Goal: Transaction & Acquisition: Purchase product/service

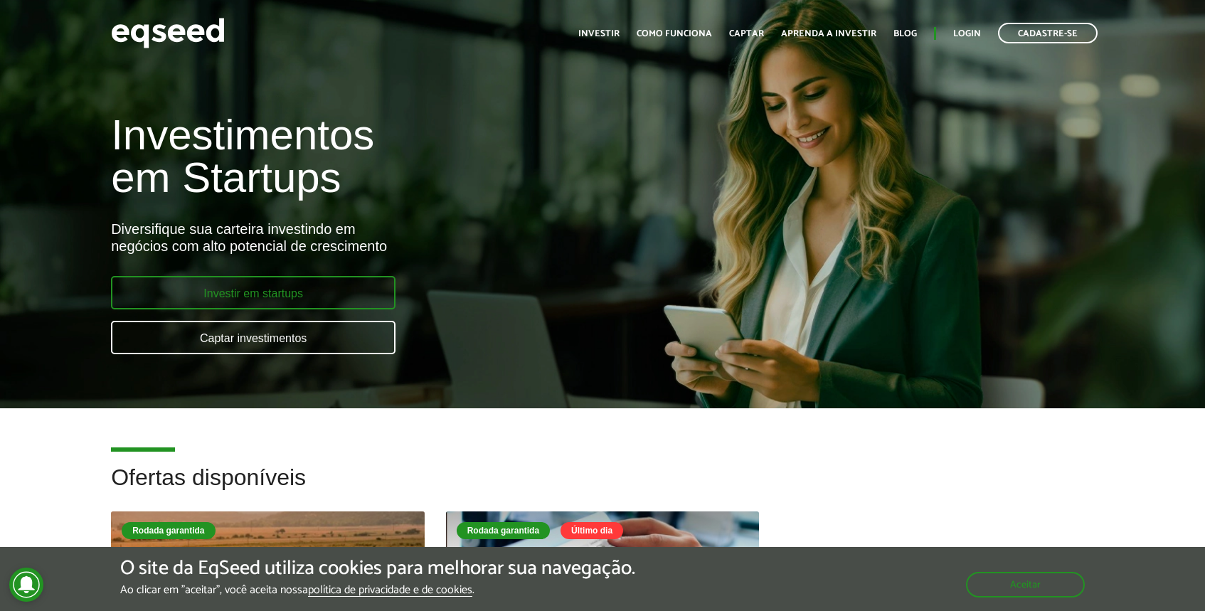
click at [316, 294] on link "Investir em startups" at bounding box center [253, 292] width 284 height 33
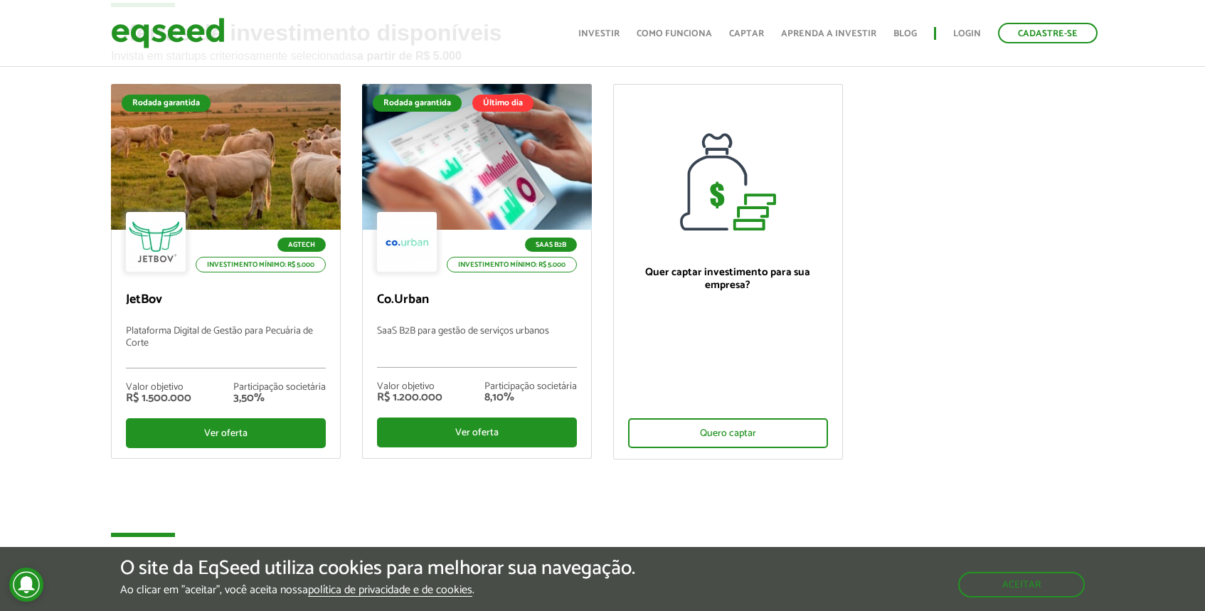
scroll to position [97, 0]
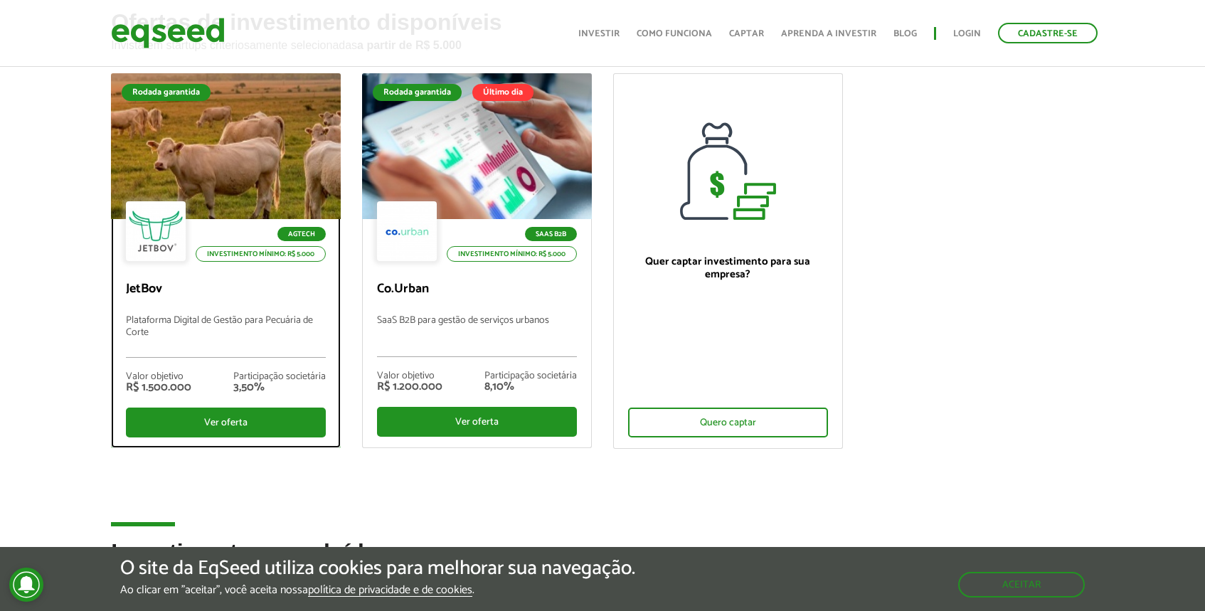
click at [212, 156] on div at bounding box center [225, 146] width 275 height 175
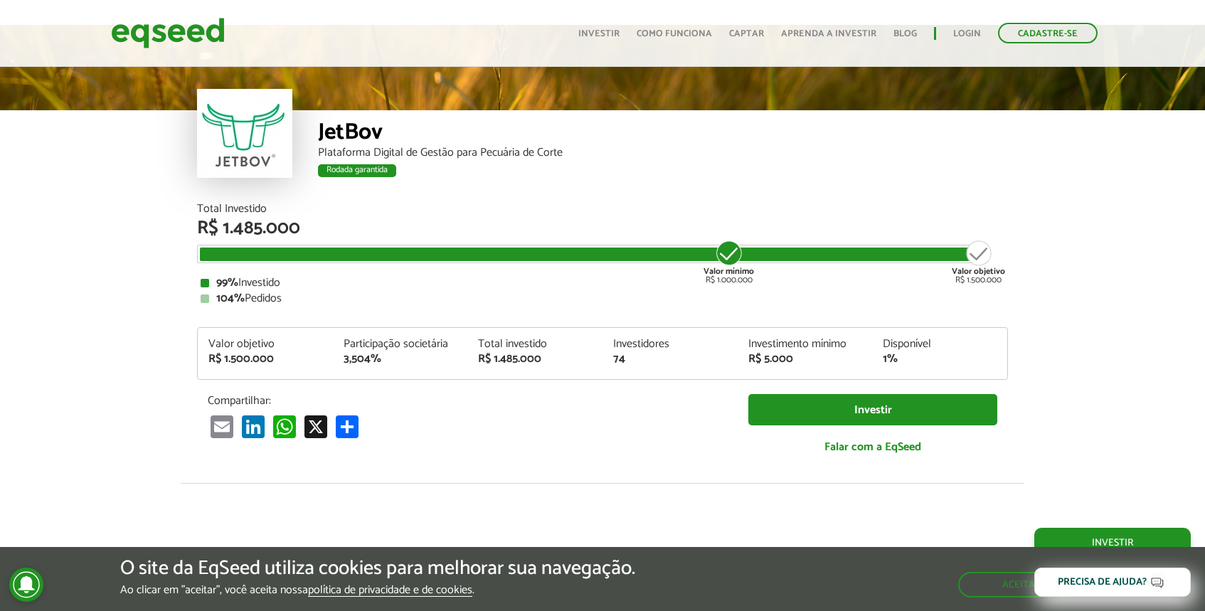
scroll to position [1721, 0]
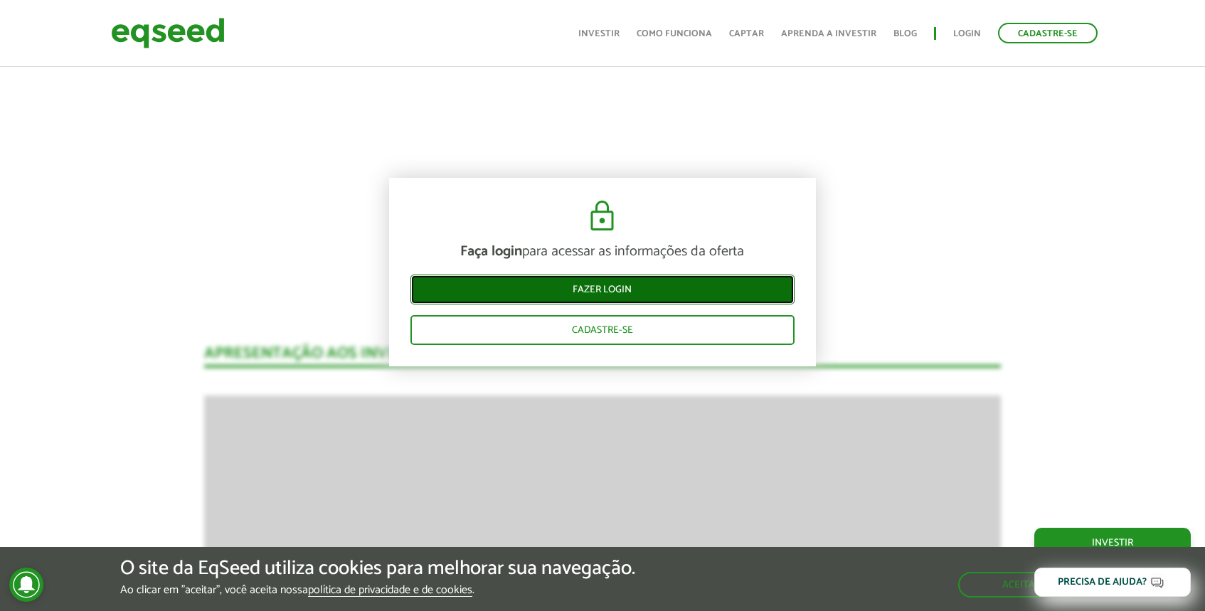
click at [636, 294] on link "Fazer login" at bounding box center [602, 289] width 384 height 30
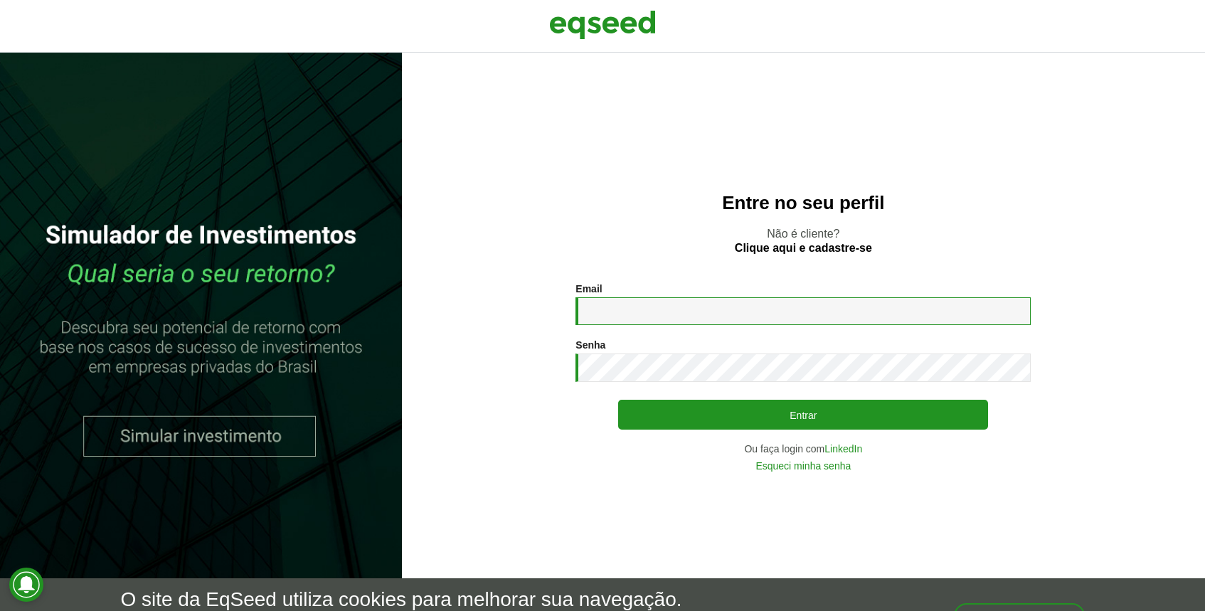
click at [654, 312] on input "Email *" at bounding box center [802, 311] width 455 height 28
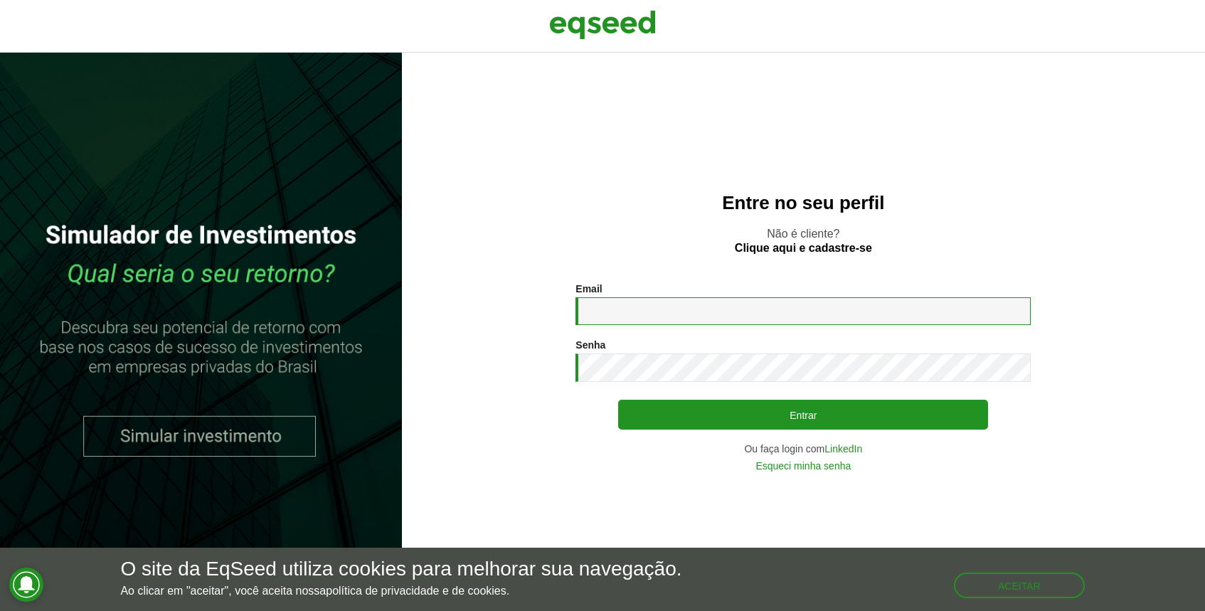
click at [746, 302] on input "Email *" at bounding box center [802, 311] width 455 height 28
type input "**********"
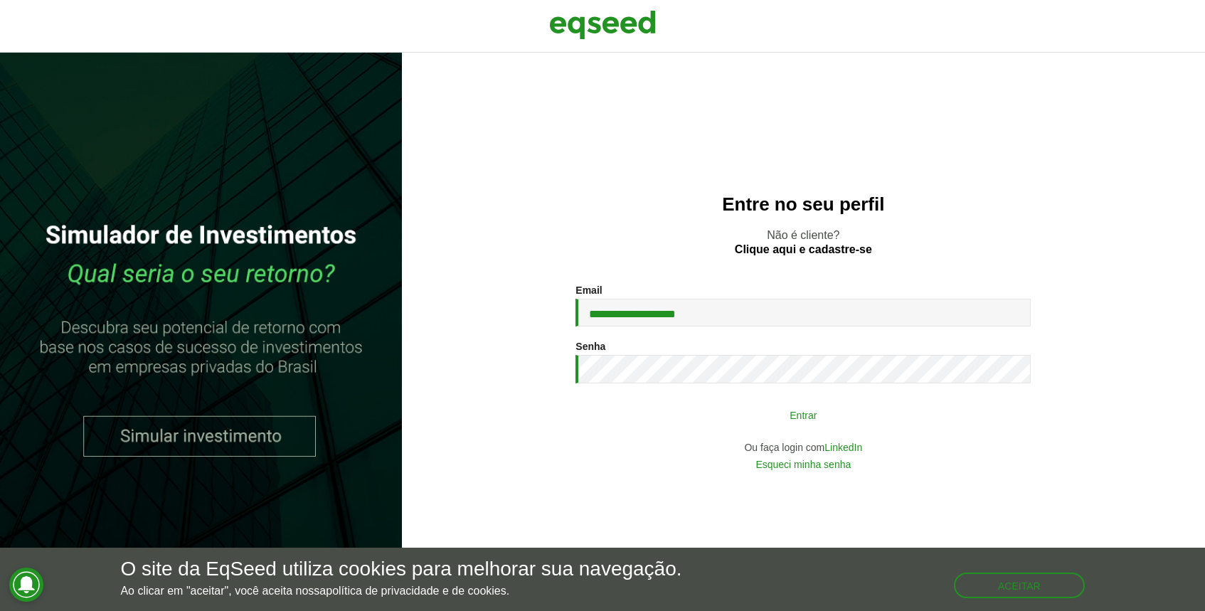
click at [758, 412] on button "Entrar" at bounding box center [803, 414] width 370 height 27
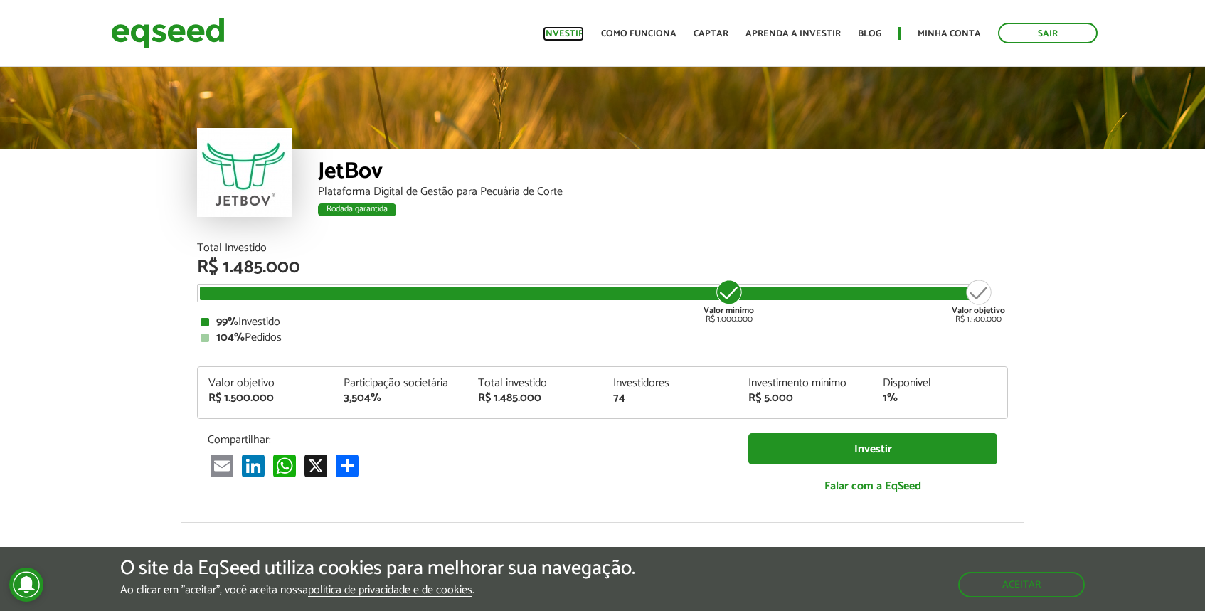
click at [572, 29] on link "Investir" at bounding box center [563, 33] width 41 height 9
click at [573, 34] on link "Investir" at bounding box center [563, 33] width 41 height 9
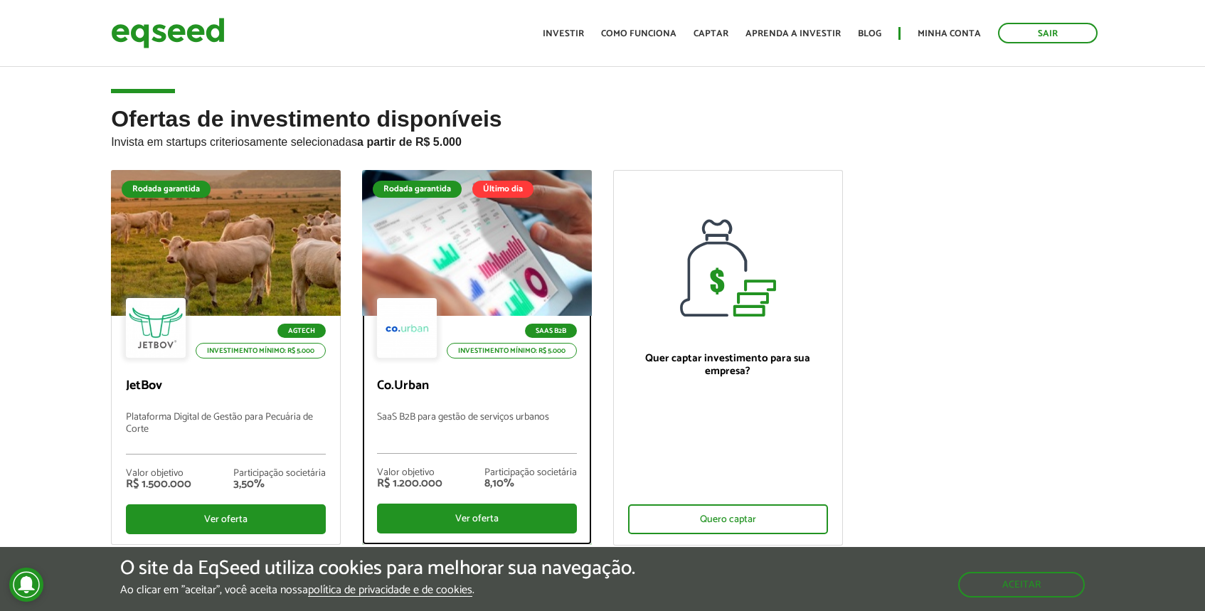
click at [491, 250] on div at bounding box center [476, 243] width 275 height 175
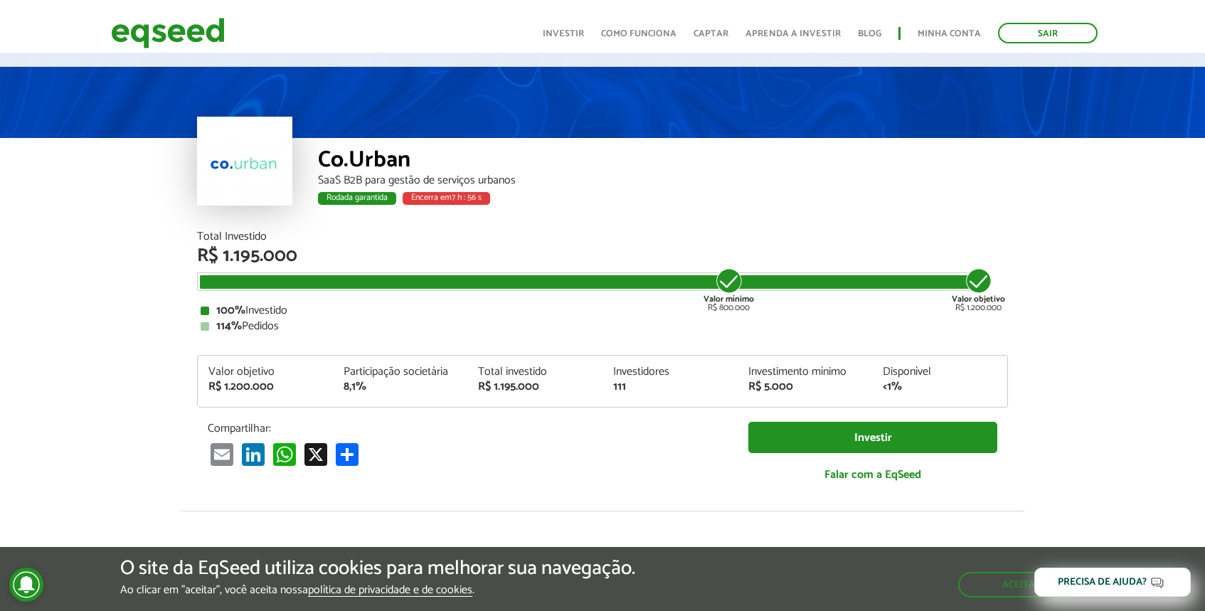
scroll to position [16, 0]
